Goal: Go to known website: Access a specific website the user already knows

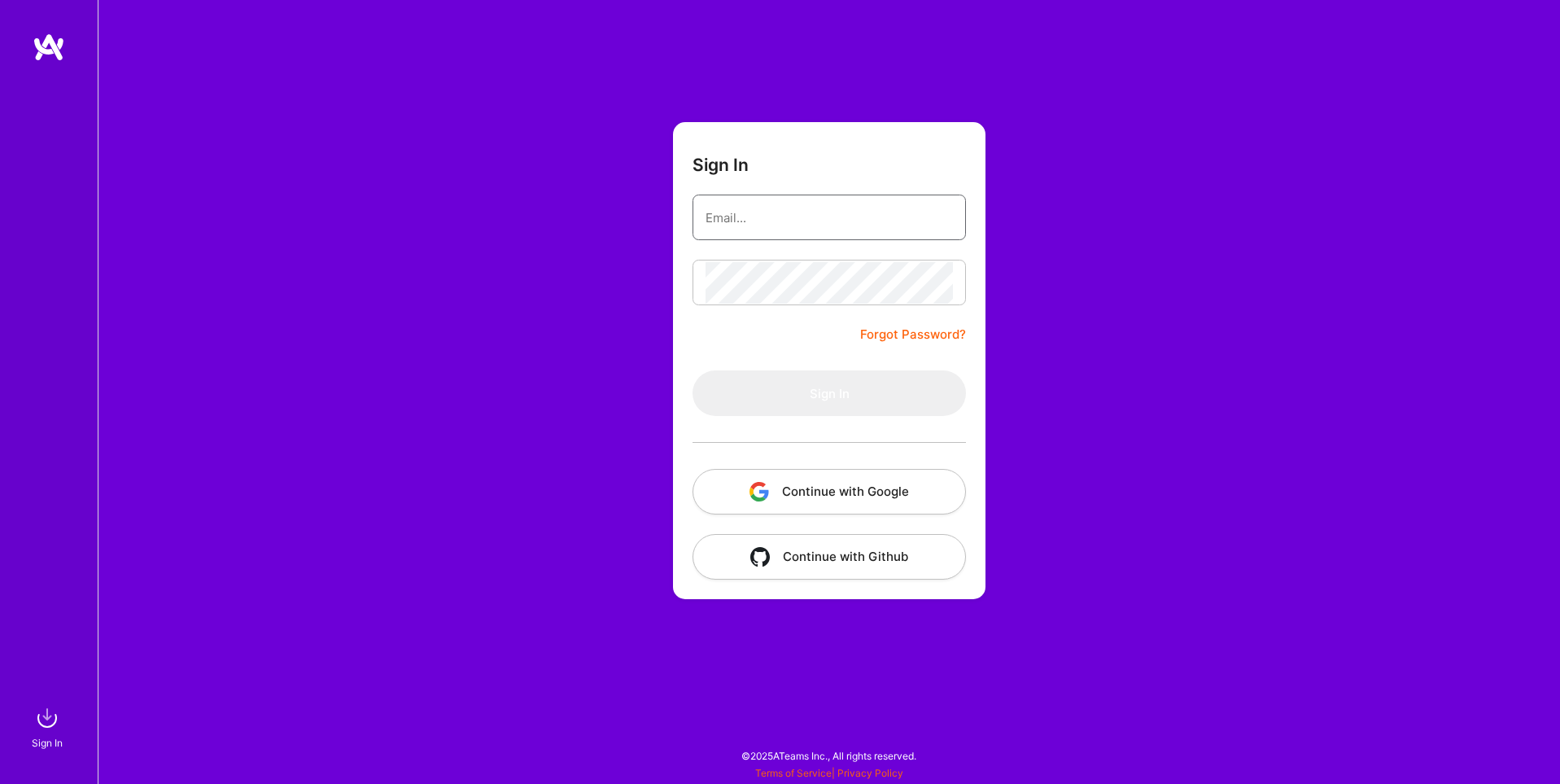
type input "[EMAIL_ADDRESS][DOMAIN_NAME]"
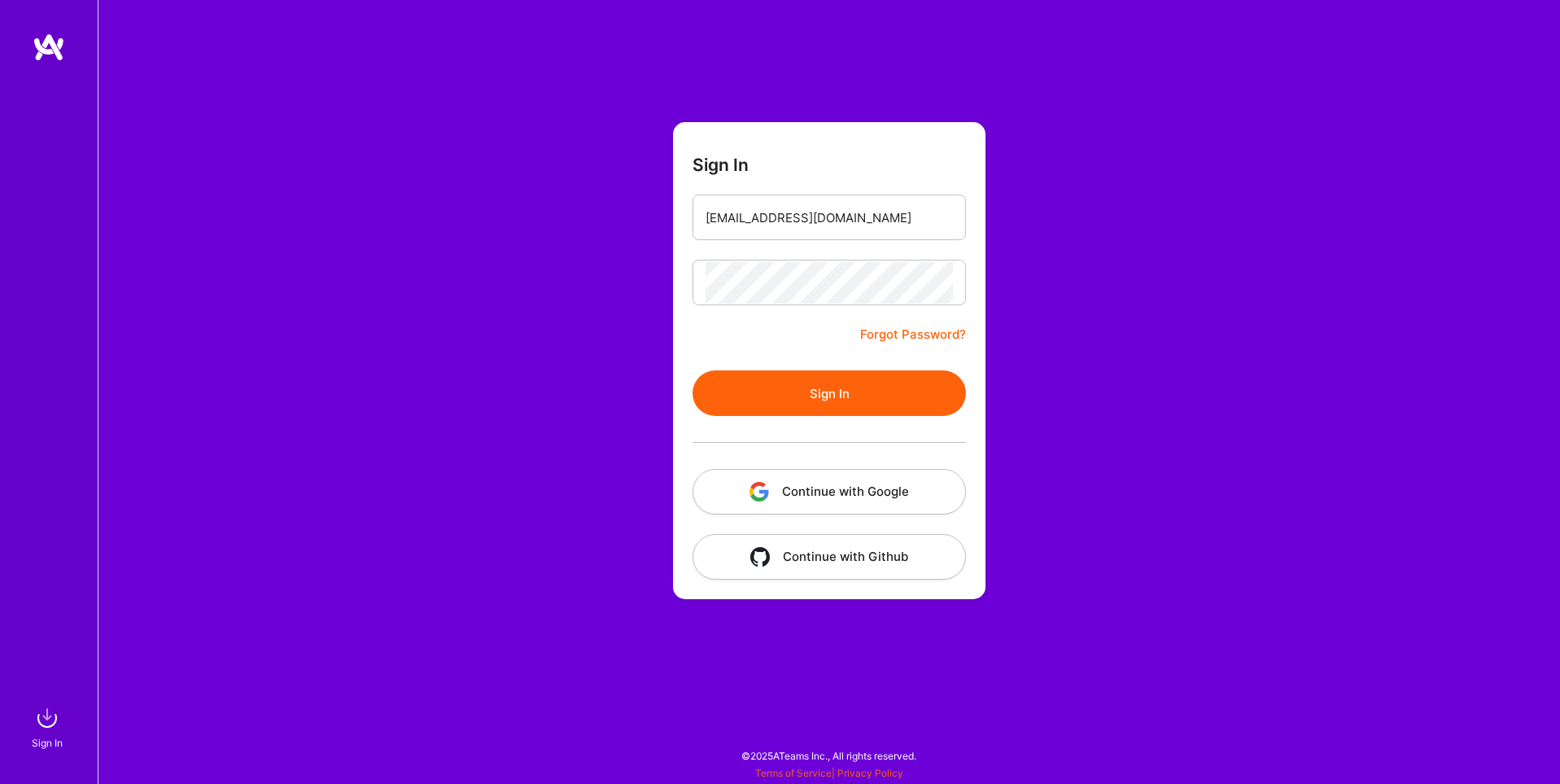
click at [888, 478] on button "Continue with Google" at bounding box center [829, 492] width 273 height 46
